Goal: Task Accomplishment & Management: Complete application form

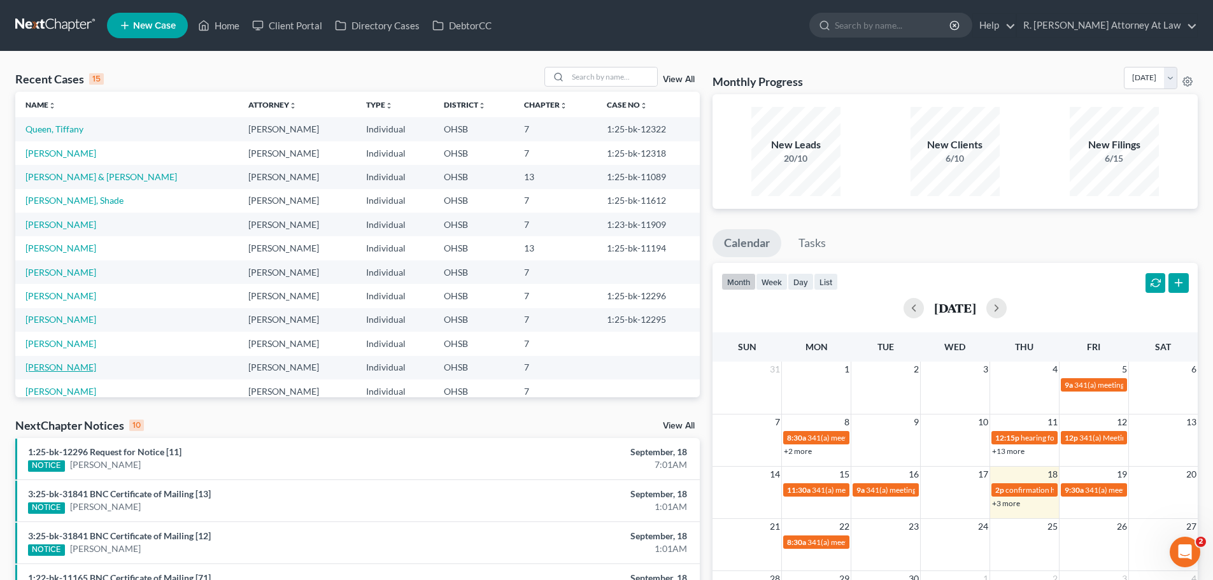
click at [75, 367] on link "[PERSON_NAME]" at bounding box center [60, 367] width 71 height 11
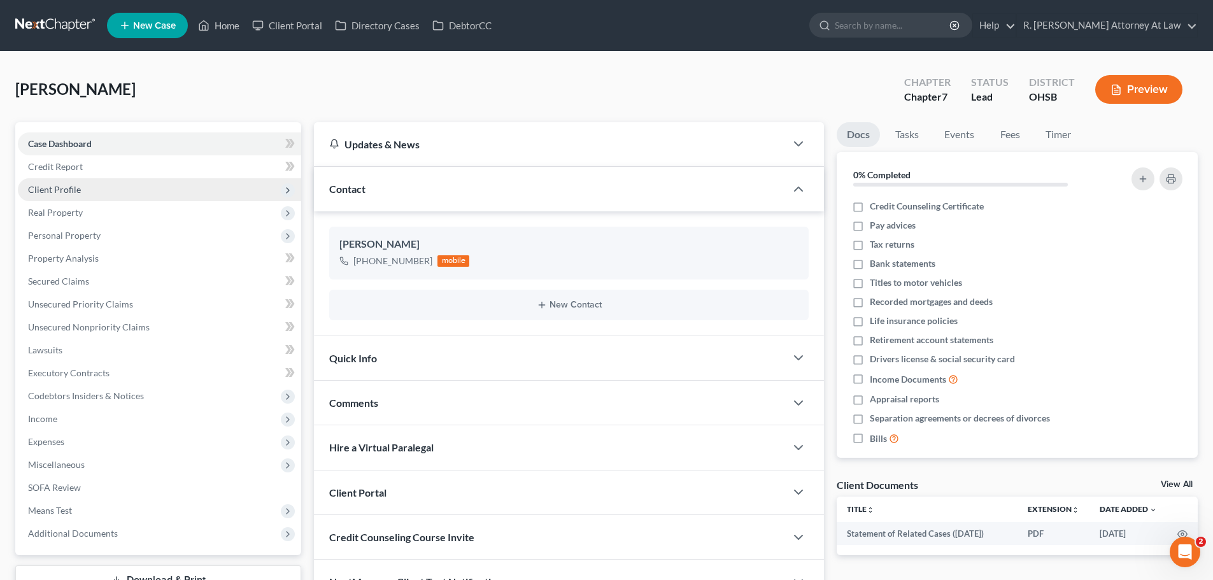
click at [69, 184] on span "Client Profile" at bounding box center [54, 189] width 53 height 11
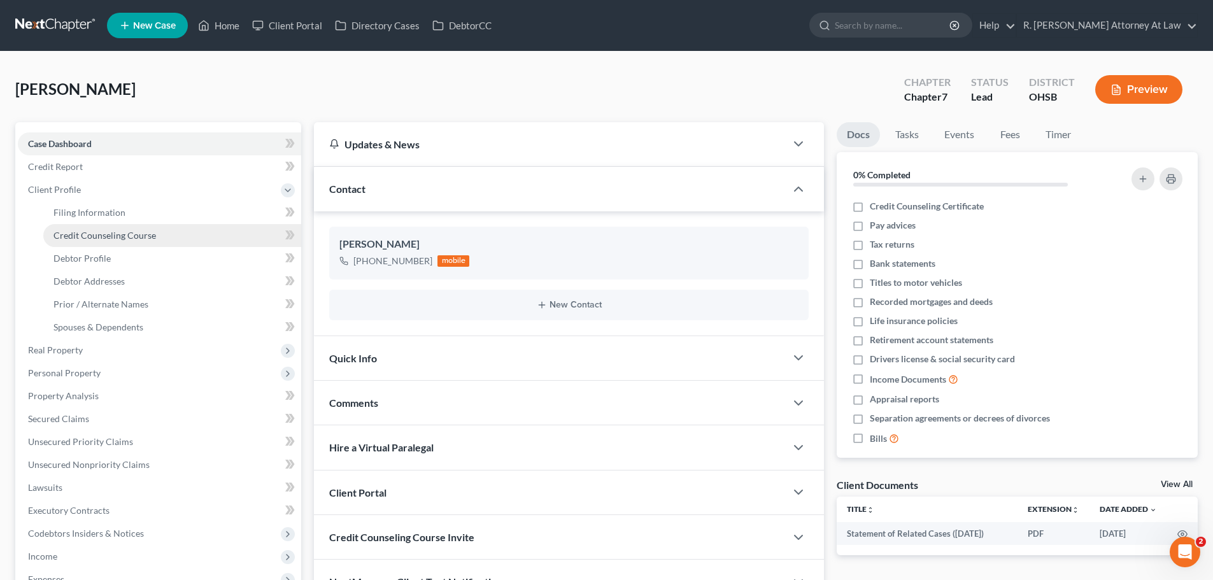
click at [94, 227] on link "Credit Counseling Course" at bounding box center [172, 235] width 258 height 23
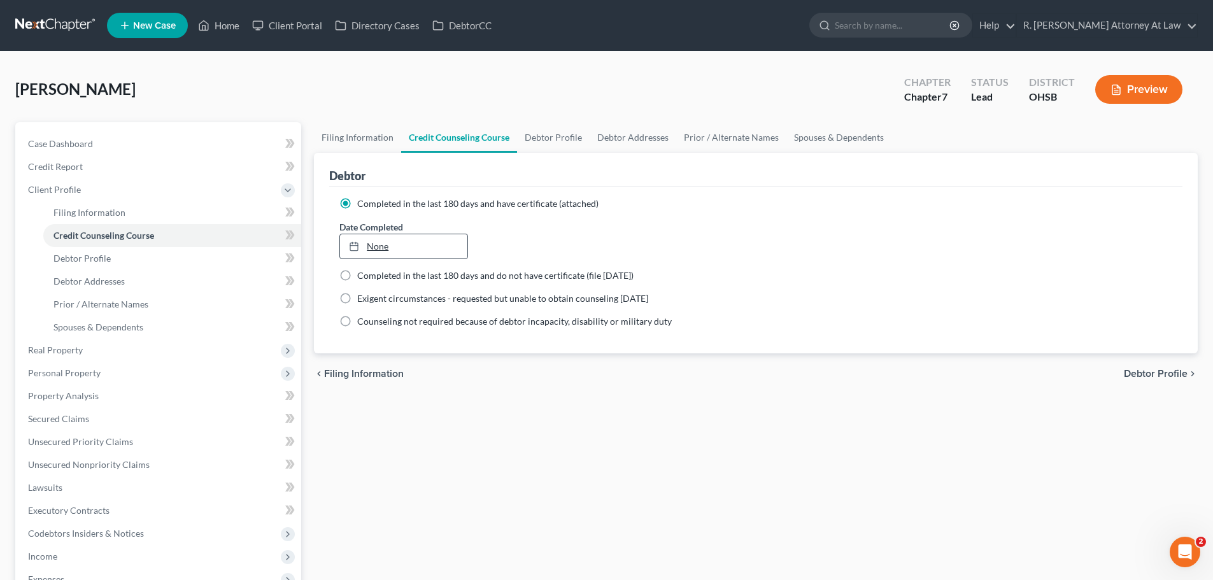
type input "[DATE]"
drag, startPoint x: 368, startPoint y: 250, endPoint x: 369, endPoint y: 235, distance: 14.7
click at [369, 250] on link "[DATE]" at bounding box center [403, 246] width 127 height 24
click at [229, 28] on link "Home" at bounding box center [219, 25] width 54 height 23
